Goal: Task Accomplishment & Management: Manage account settings

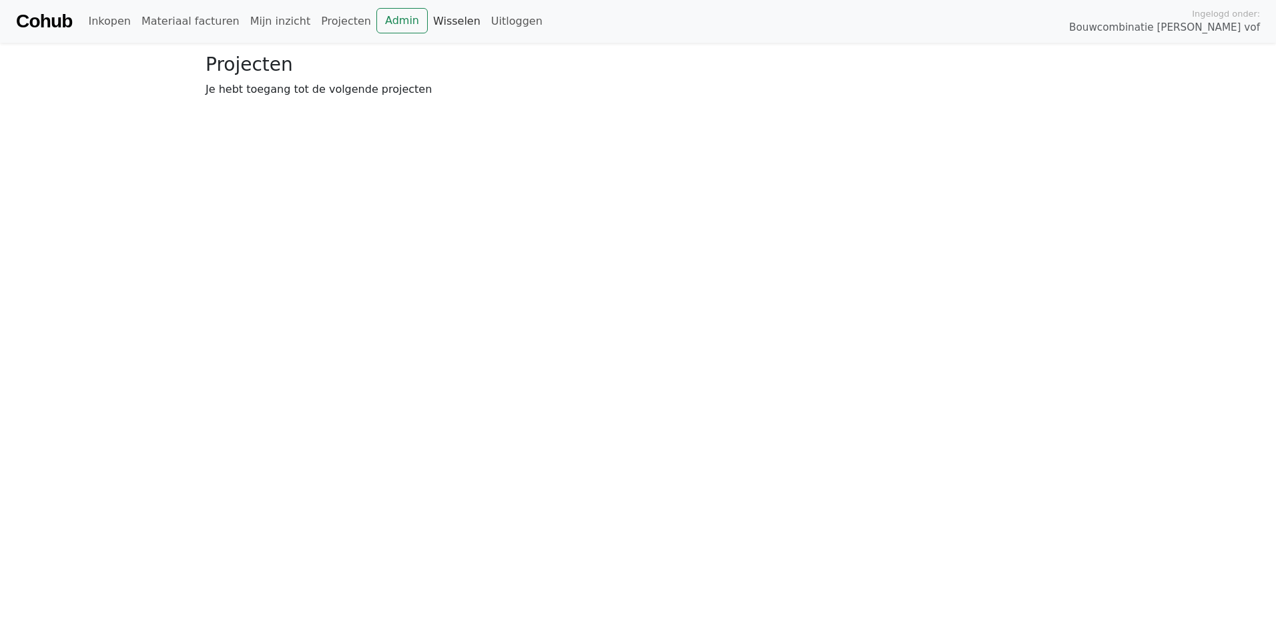
click at [428, 21] on link "Wisselen" at bounding box center [457, 21] width 58 height 27
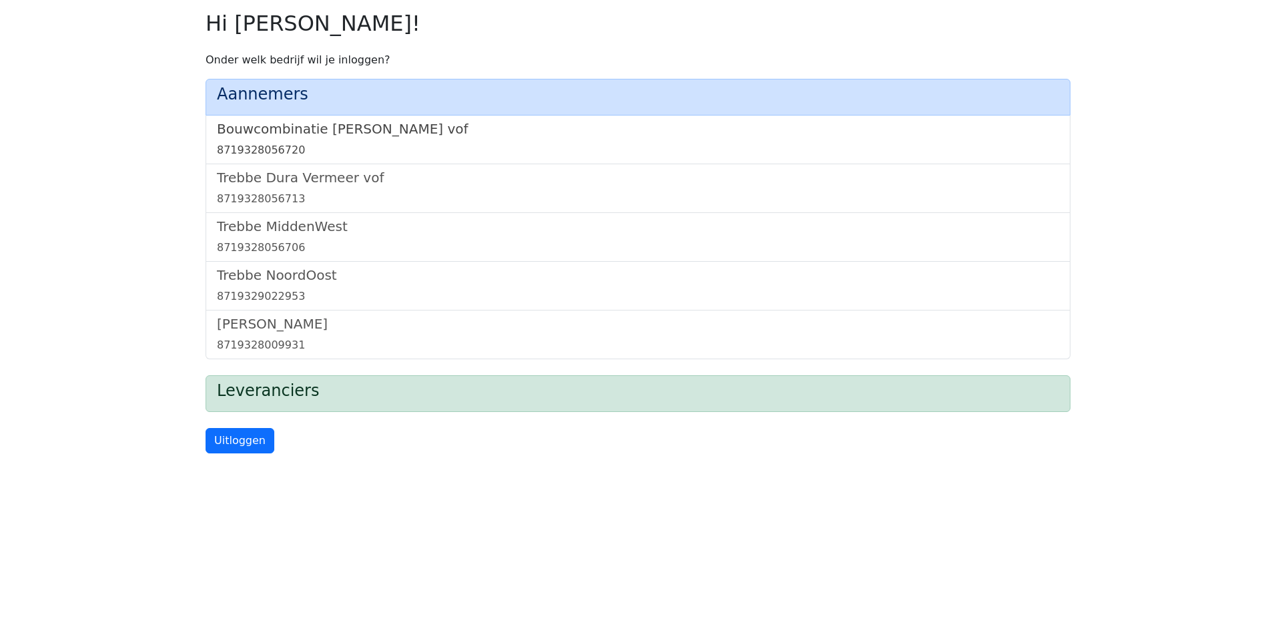
click at [285, 131] on h5 "Bouwcombinatie [PERSON_NAME] vof" at bounding box center [638, 129] width 842 height 16
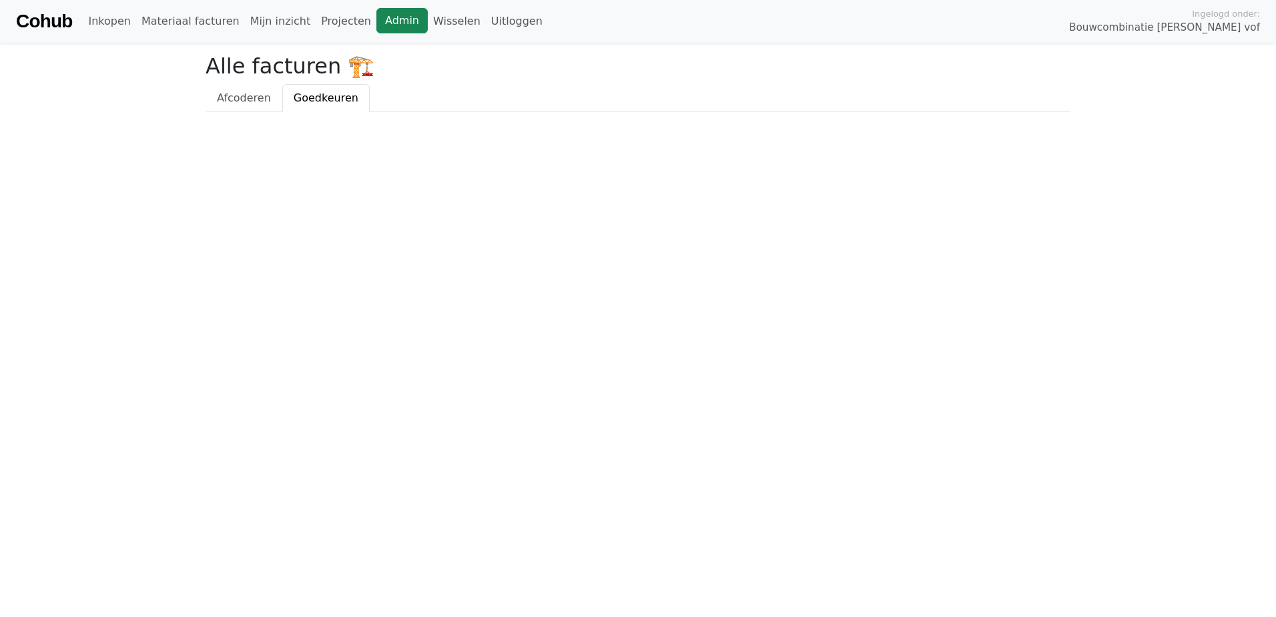
click at [376, 21] on link "Admin" at bounding box center [401, 20] width 51 height 25
click at [428, 22] on link "Wisselen" at bounding box center [457, 21] width 58 height 27
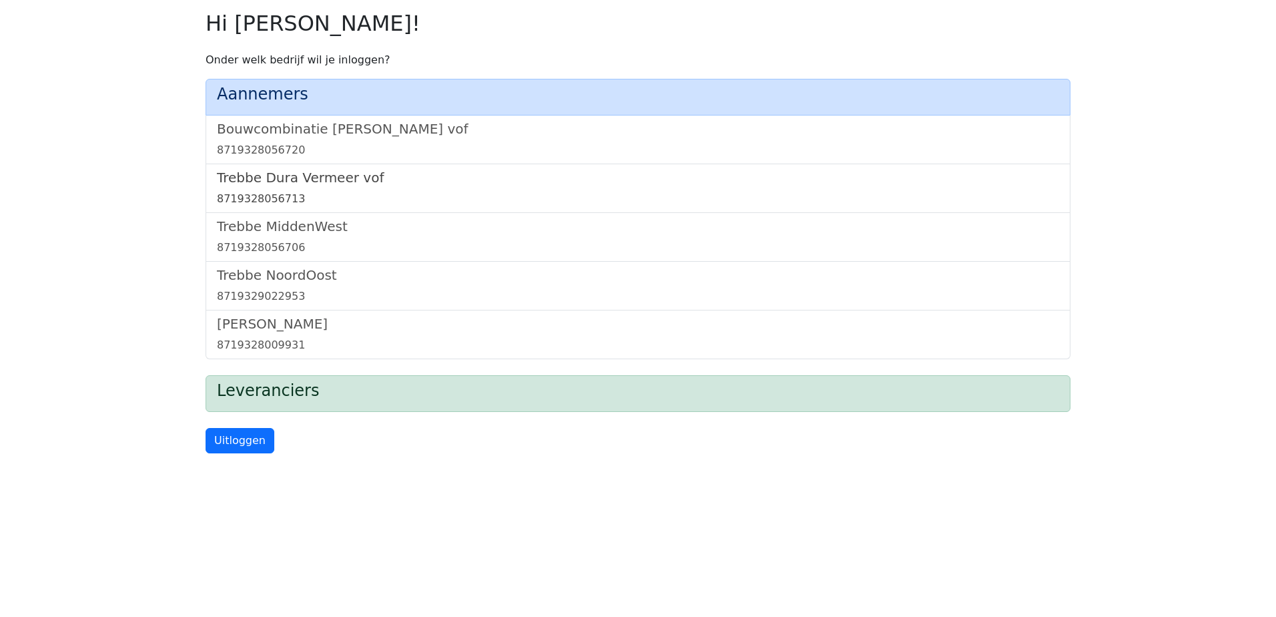
click at [298, 181] on h5 "Trebbe Dura Vermeer vof" at bounding box center [638, 178] width 842 height 16
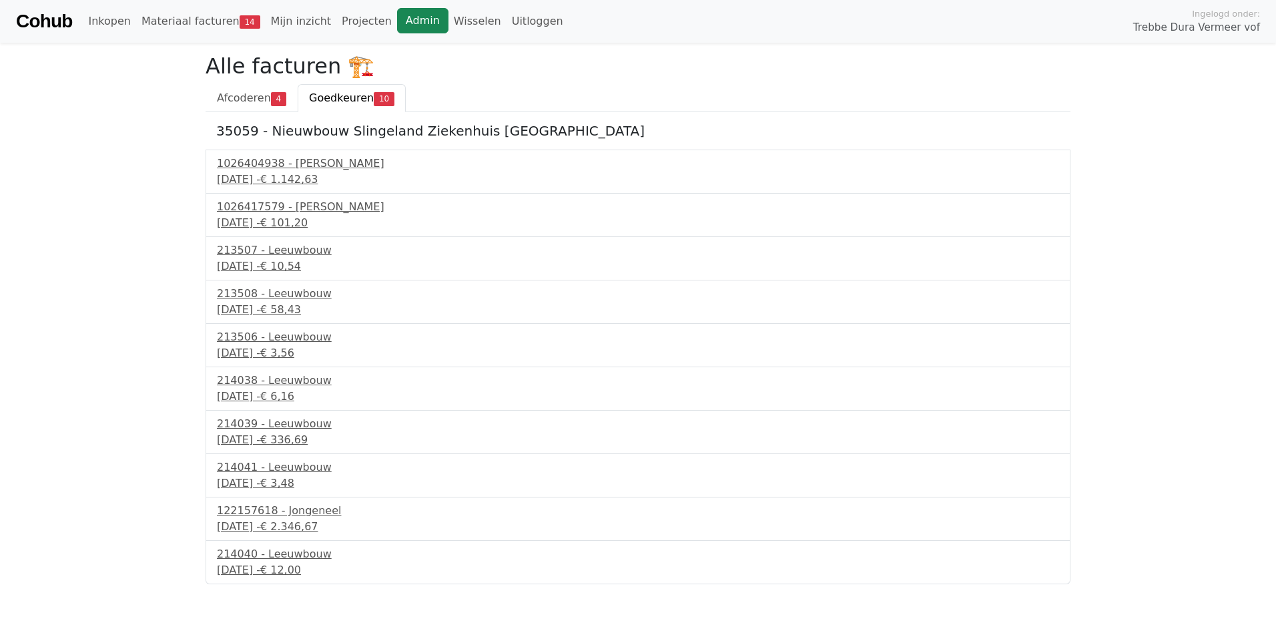
click at [402, 22] on link "Admin" at bounding box center [422, 20] width 51 height 25
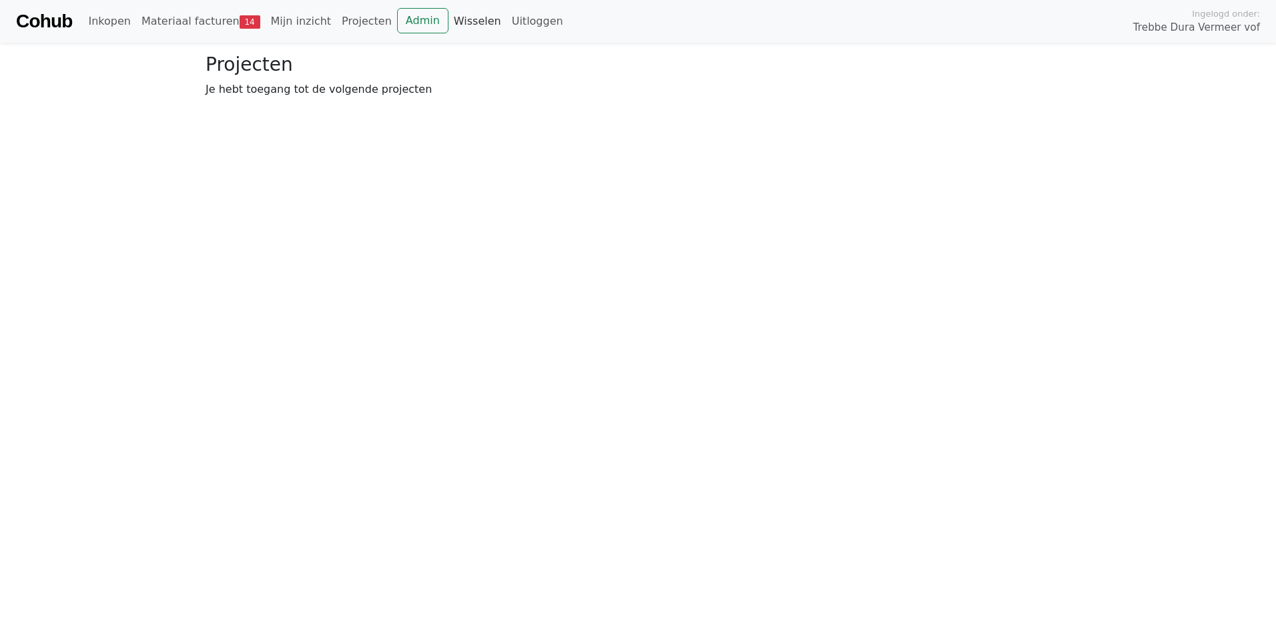
click at [448, 19] on link "Wisselen" at bounding box center [477, 21] width 58 height 27
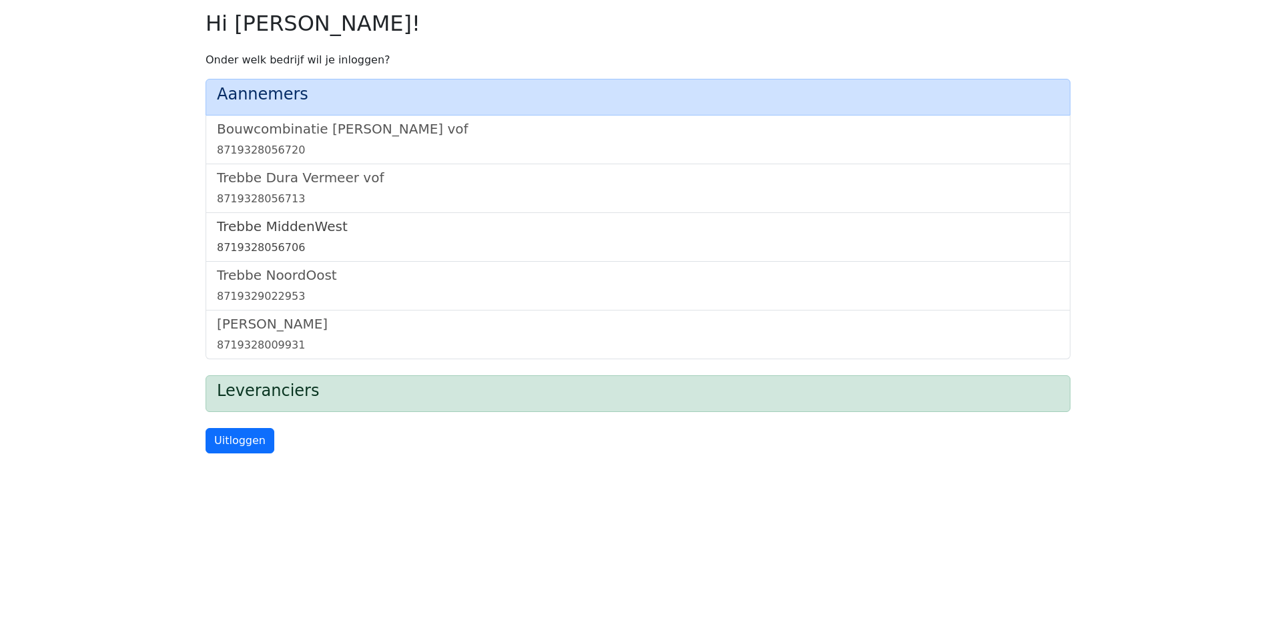
click at [263, 220] on h5 "Trebbe MiddenWest" at bounding box center [638, 226] width 842 height 16
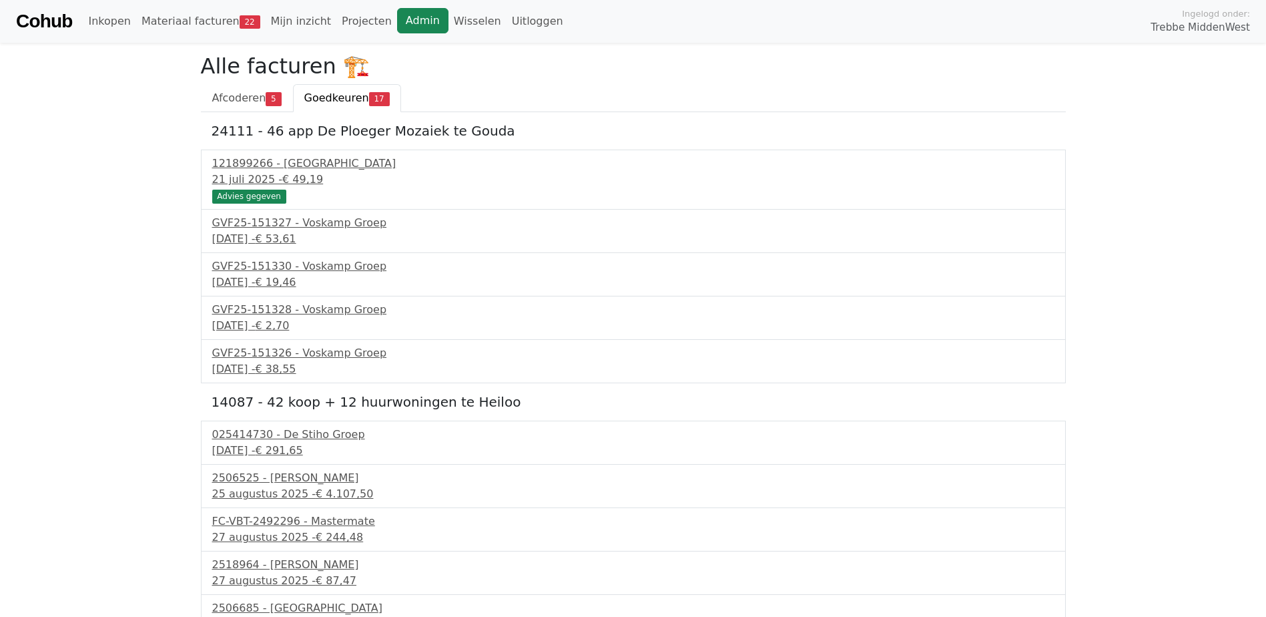
click at [400, 22] on link "Admin" at bounding box center [422, 20] width 51 height 25
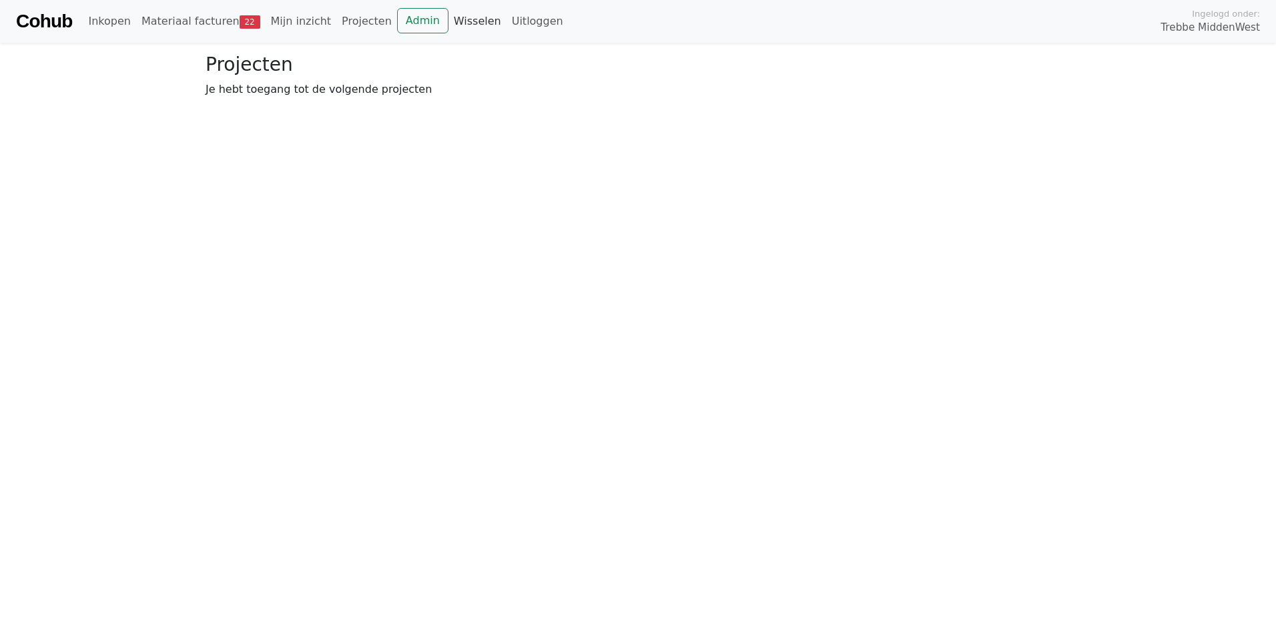
click at [448, 21] on link "Wisselen" at bounding box center [477, 21] width 58 height 27
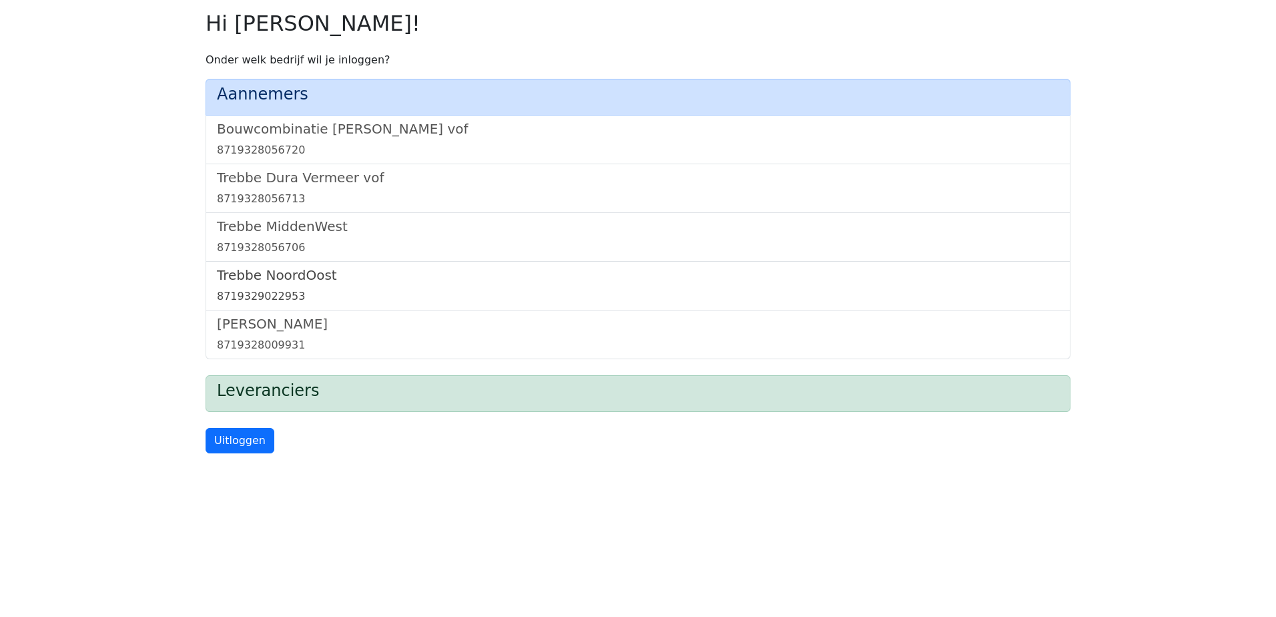
click at [278, 273] on h5 "Trebbe NoordOost" at bounding box center [638, 275] width 842 height 16
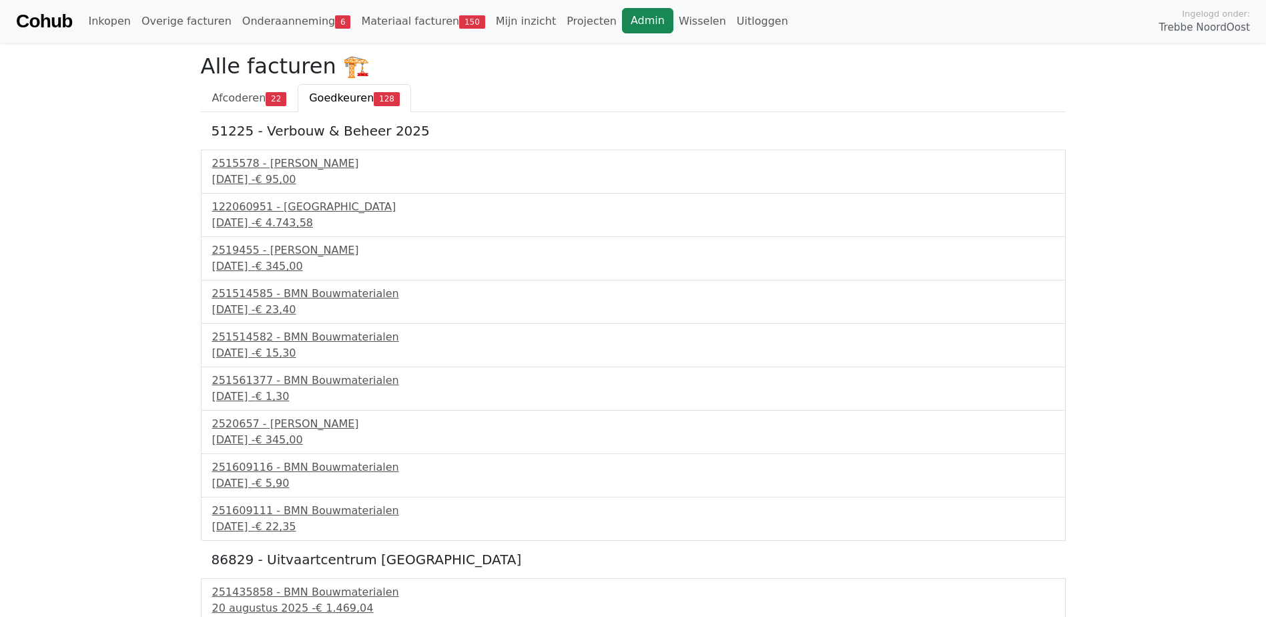
click at [622, 21] on link "Admin" at bounding box center [647, 20] width 51 height 25
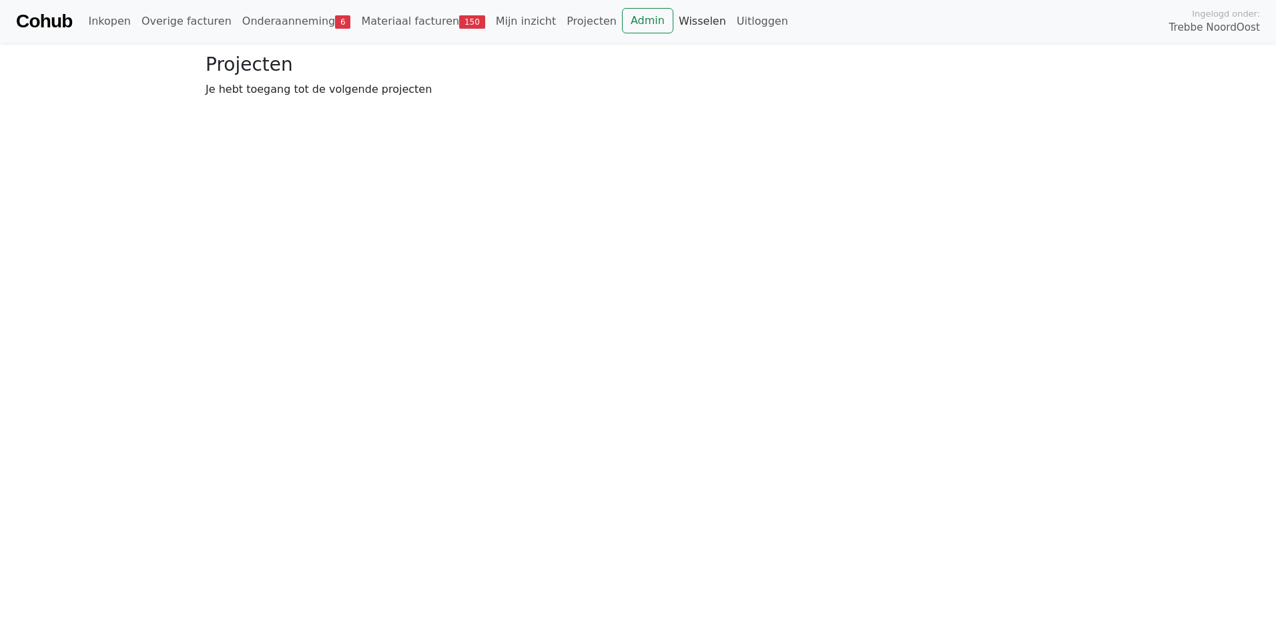
click at [673, 25] on link "Wisselen" at bounding box center [702, 21] width 58 height 27
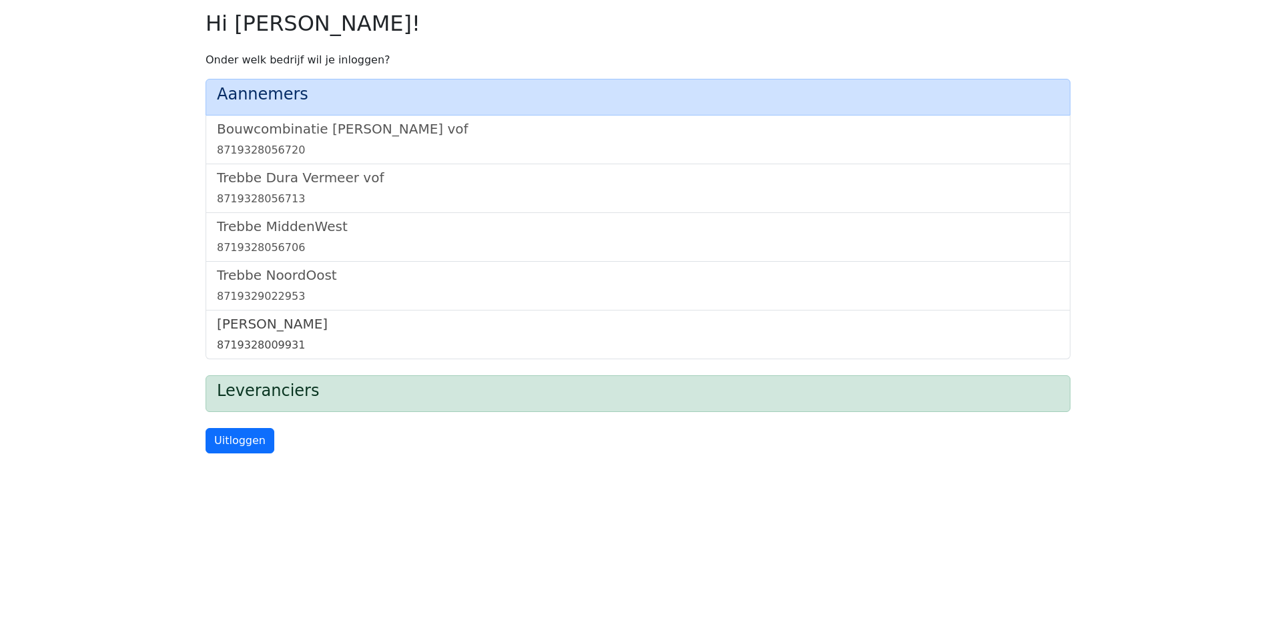
click at [246, 322] on h5 "[PERSON_NAME]" at bounding box center [638, 324] width 842 height 16
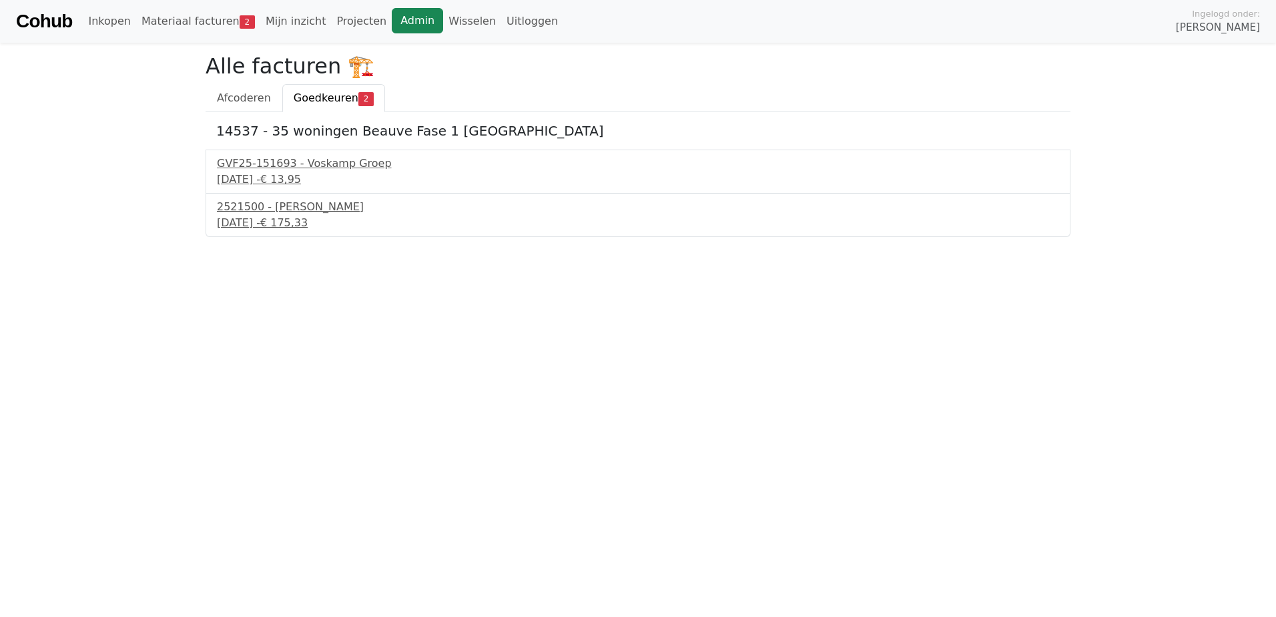
click at [394, 19] on link "Admin" at bounding box center [417, 20] width 51 height 25
